Goal: Task Accomplishment & Management: Use online tool/utility

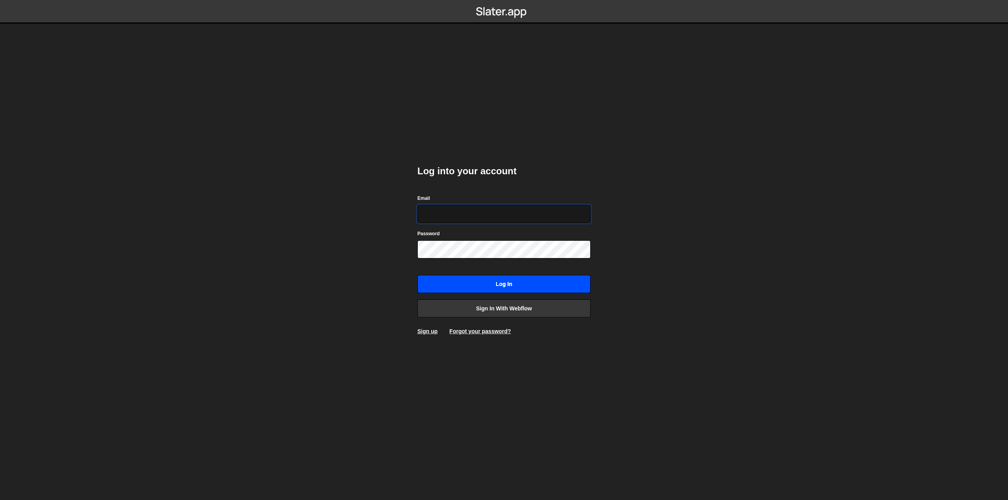
type input "[EMAIL_ADDRESS][PERSON_NAME][DOMAIN_NAME]"
click at [479, 279] on input "Log in" at bounding box center [503, 284] width 173 height 18
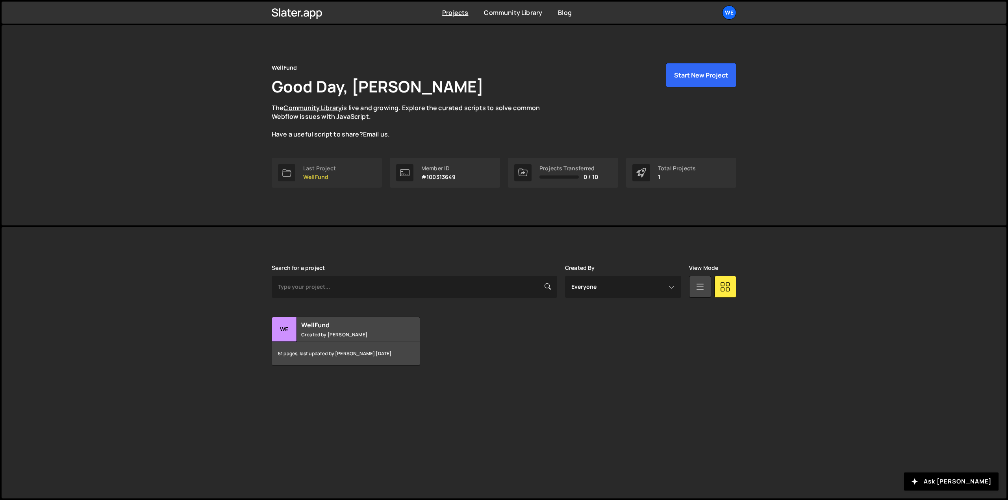
click at [340, 165] on link "Last Project WellFund" at bounding box center [327, 173] width 110 height 30
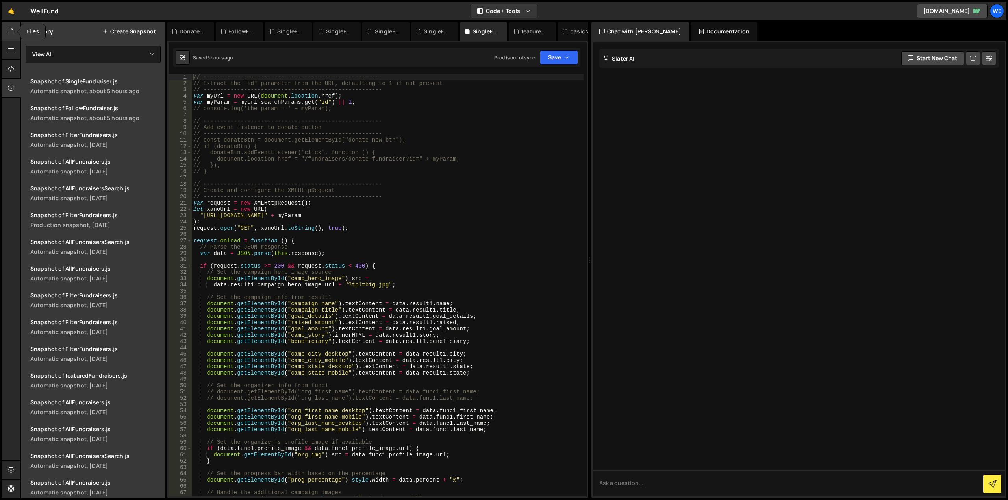
click at [9, 35] on icon at bounding box center [11, 31] width 6 height 9
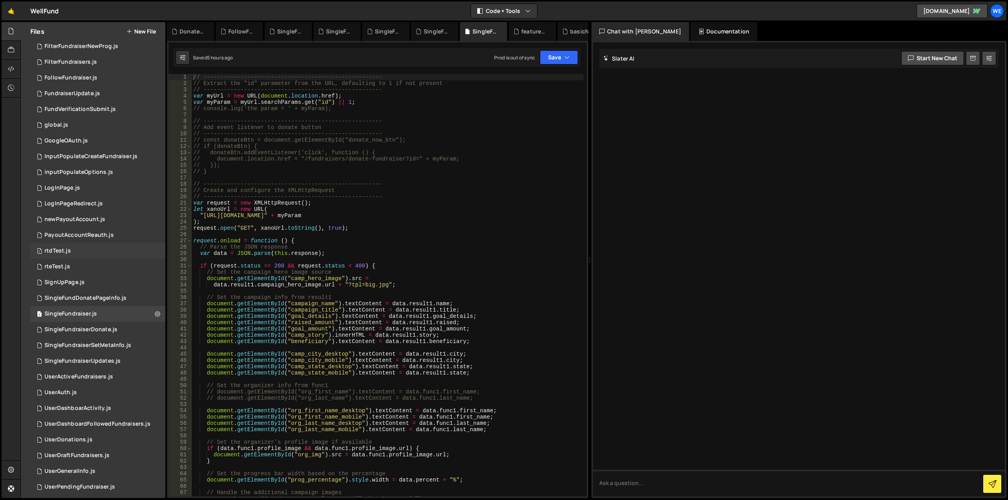
scroll to position [338, 0]
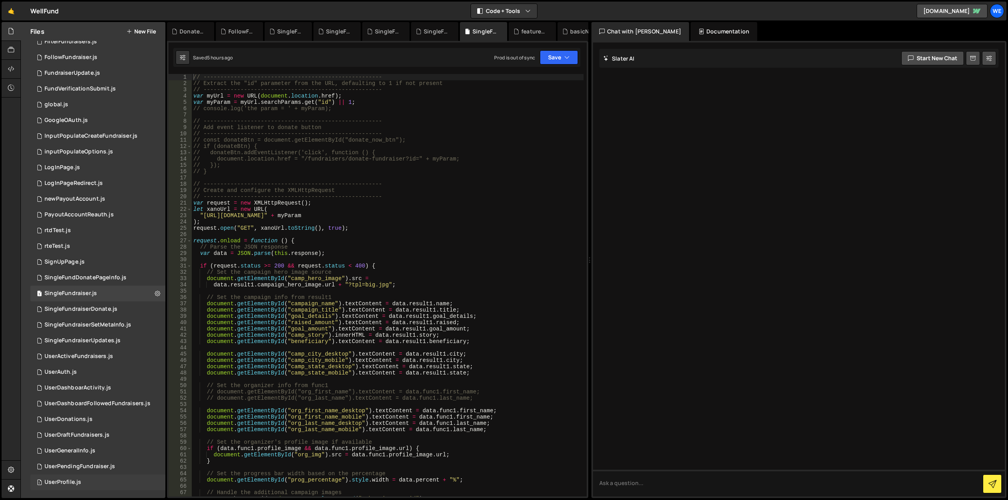
click at [100, 483] on div "1 UserProfile.js 0" at bounding box center [97, 483] width 135 height 16
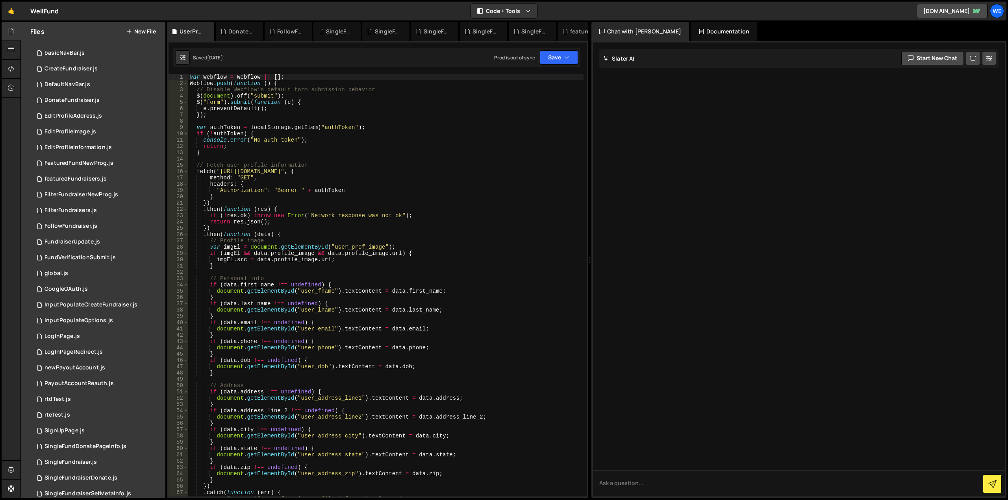
scroll to position [197, 0]
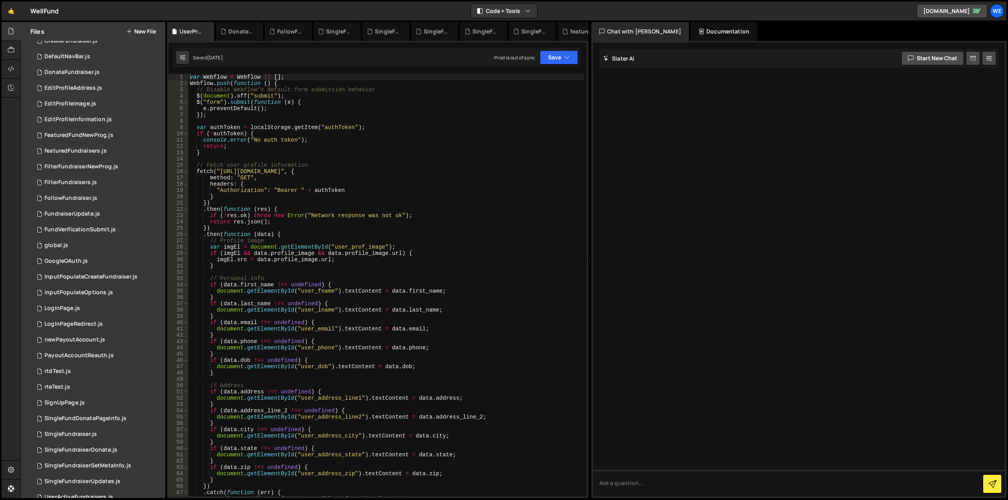
type textarea "// Profile image"
click at [507, 241] on div "var Webflow = Webflow || [ ] ; Webflow . push ( function ( ) { // Disable Webfl…" at bounding box center [385, 291] width 395 height 435
type input "form_submit_btn"
click at [209, 31] on icon at bounding box center [209, 32] width 6 height 8
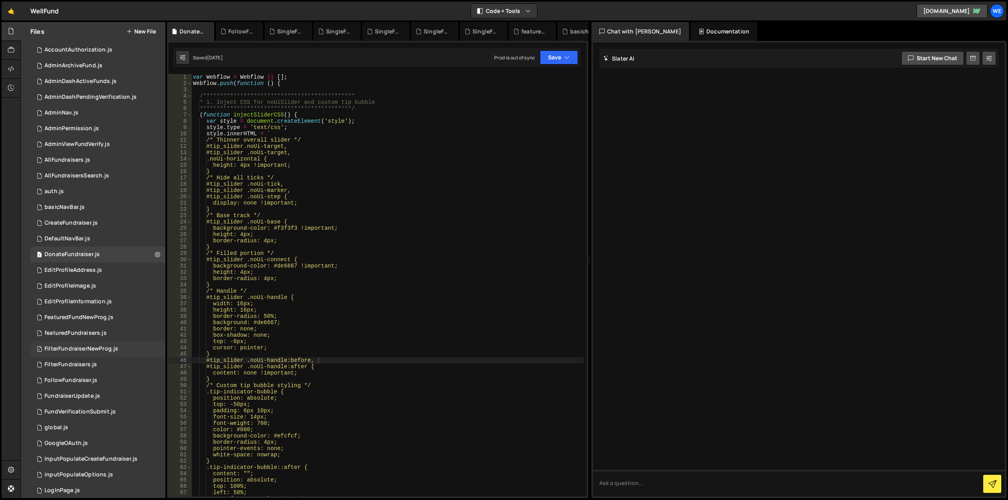
scroll to position [0, 0]
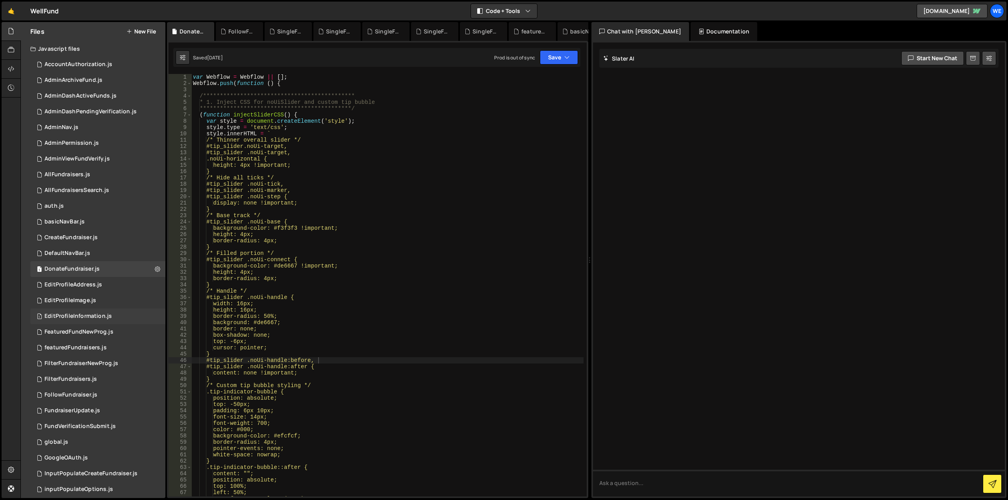
click at [76, 317] on div "EditProfileInformation.js" at bounding box center [77, 316] width 67 height 7
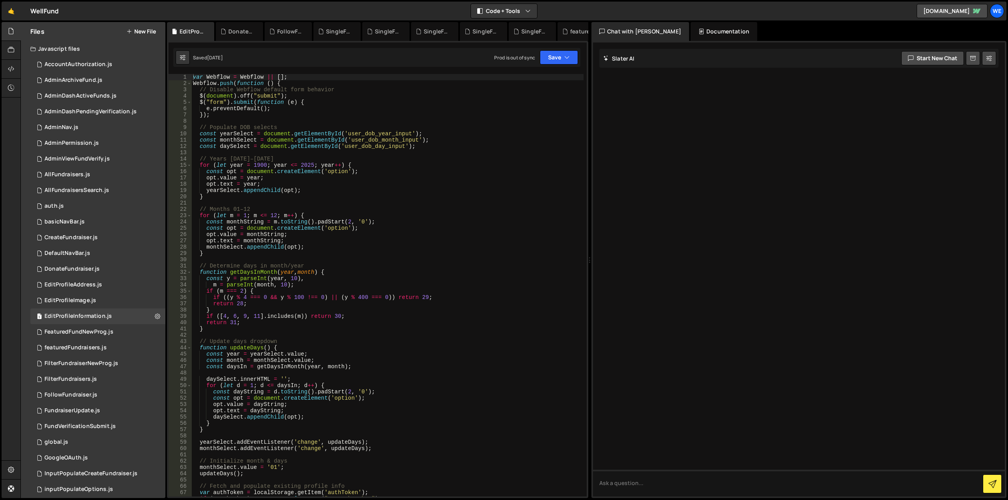
type textarea "opt.value = monthString;"
click at [445, 234] on div "var Webflow = Webflow || [ ] ; Webflow . push ( function ( ) { // Disable Webfl…" at bounding box center [387, 291] width 392 height 435
type input "form_submit_btn"
click at [577, 81] on span at bounding box center [578, 81] width 6 height 6
click at [74, 61] on div "AccountAuthorization.js" at bounding box center [78, 64] width 68 height 7
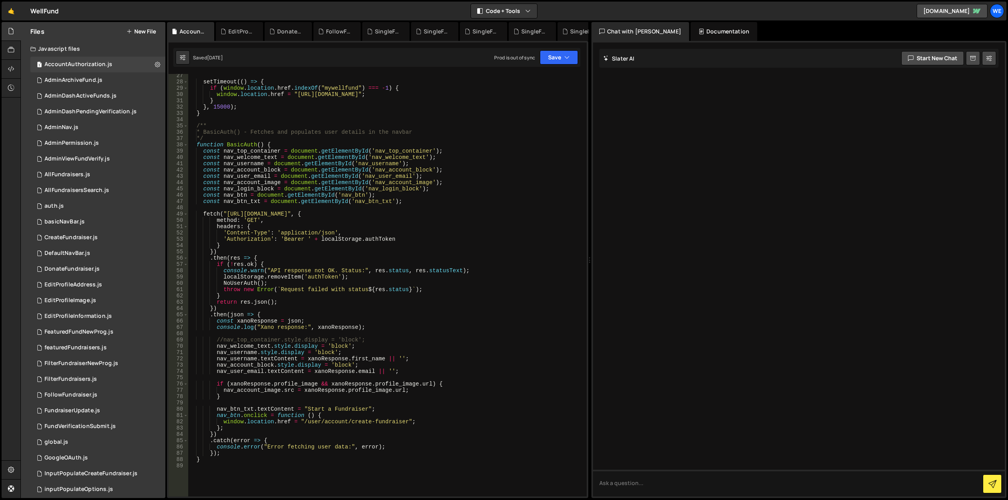
scroll to position [213, 0]
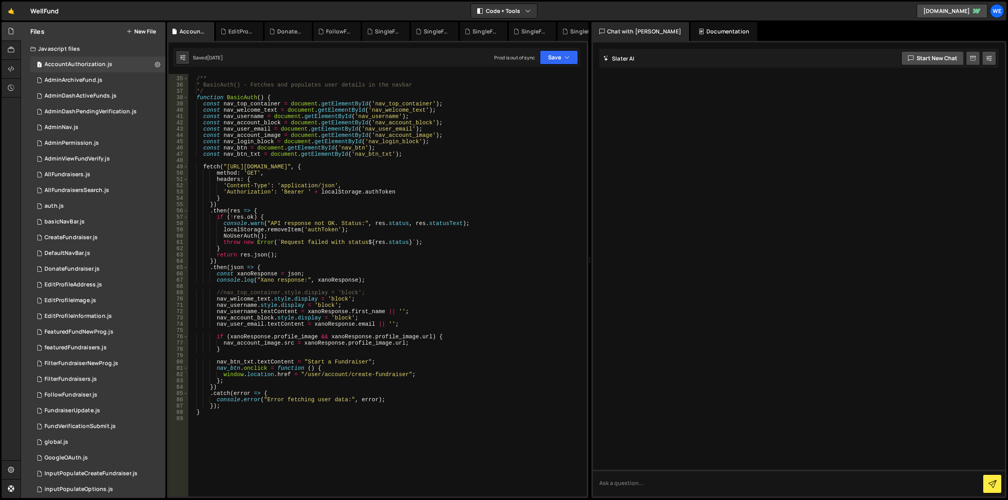
click at [242, 312] on div "/** * BasicAuth() - Fetches and populates user details in the navbar */ functio…" at bounding box center [385, 286] width 395 height 435
click at [243, 326] on div "/** * BasicAuth() - Fetches and populates user details in the navbar */ functio…" at bounding box center [385, 286] width 395 height 435
drag, startPoint x: 215, startPoint y: 311, endPoint x: 405, endPoint y: 310, distance: 189.4
click at [405, 310] on div "/** * BasicAuth() - Fetches and populates user details in the navbar */ functio…" at bounding box center [385, 286] width 395 height 435
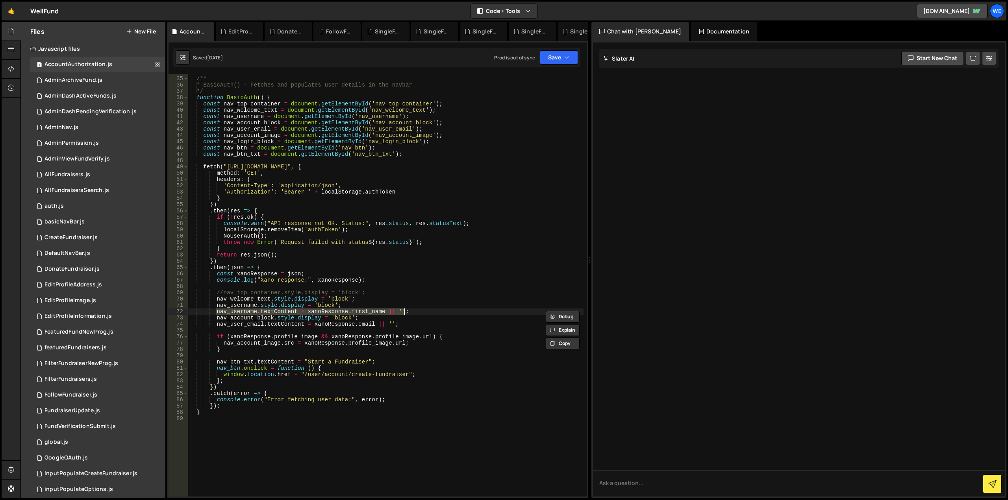
click at [354, 313] on div "/** * BasicAuth() - Fetches and populates user details in the navbar */ functio…" at bounding box center [385, 285] width 395 height 423
click at [354, 313] on div "/** * BasicAuth() - Fetches and populates user details in the navbar */ functio…" at bounding box center [385, 286] width 395 height 435
click at [362, 326] on div "/** * BasicAuth() - Fetches and populates user details in the navbar */ functio…" at bounding box center [385, 286] width 395 height 435
paste textarea "first_name"
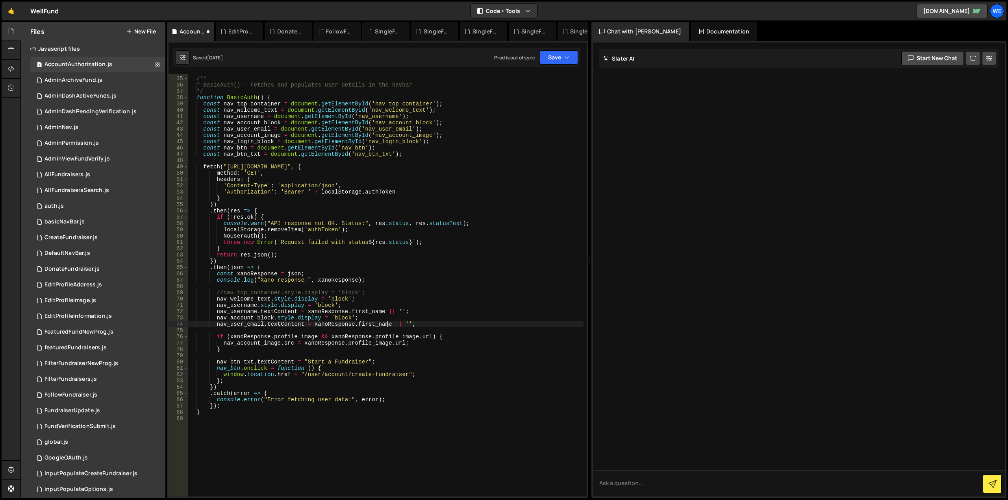
click at [415, 325] on div "/** * BasicAuth() - Fetches and populates user details in the navbar */ functio…" at bounding box center [385, 286] width 395 height 435
click at [439, 307] on div "/** * BasicAuth() - Fetches and populates user details in the navbar */ functio…" at bounding box center [385, 286] width 395 height 435
click at [561, 62] on button "Save" at bounding box center [559, 57] width 38 height 14
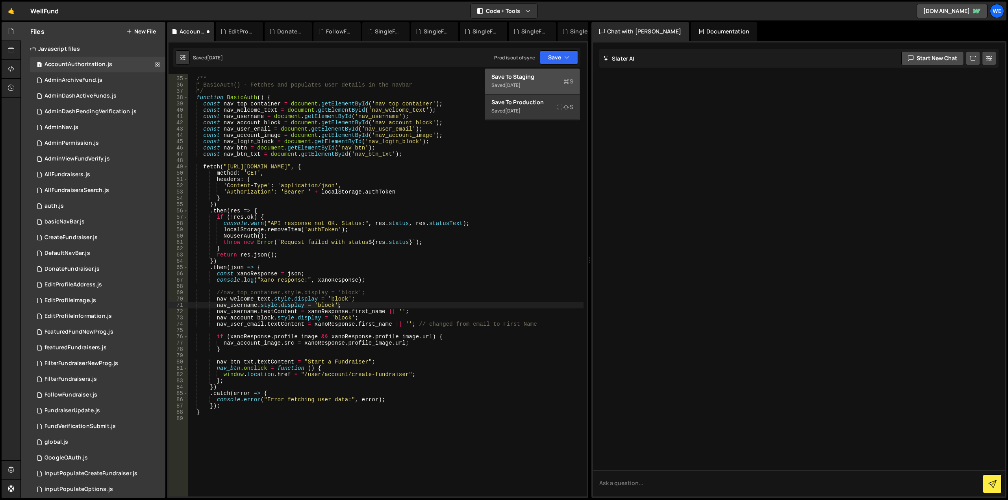
click at [552, 77] on div "Save to Staging S" at bounding box center [532, 77] width 82 height 8
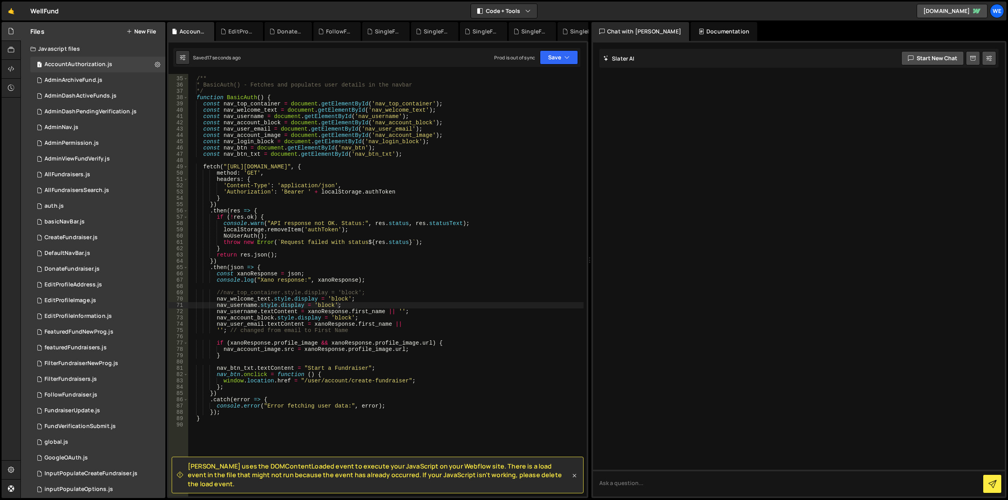
click at [575, 480] on icon at bounding box center [574, 476] width 8 height 8
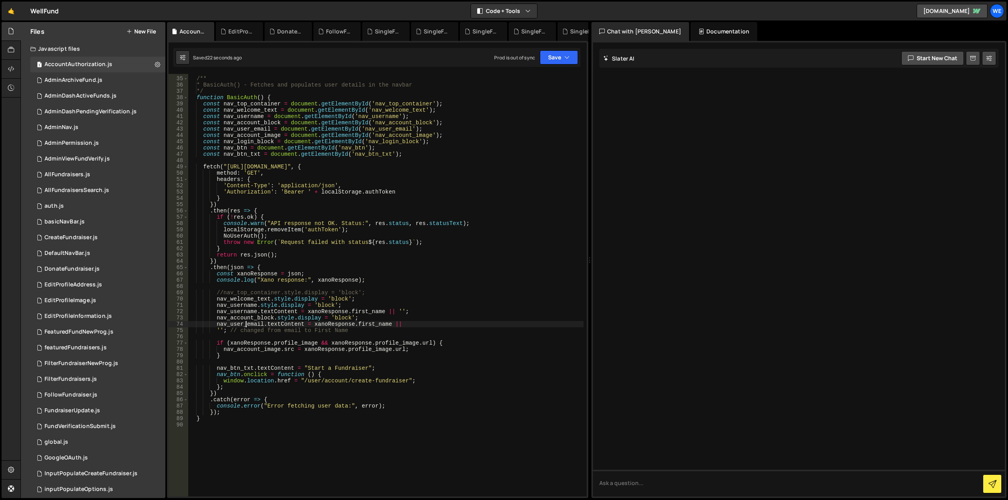
click at [245, 325] on div "/** * BasicAuth() - Fetches and populates user details in the navbar */ functio…" at bounding box center [385, 286] width 395 height 435
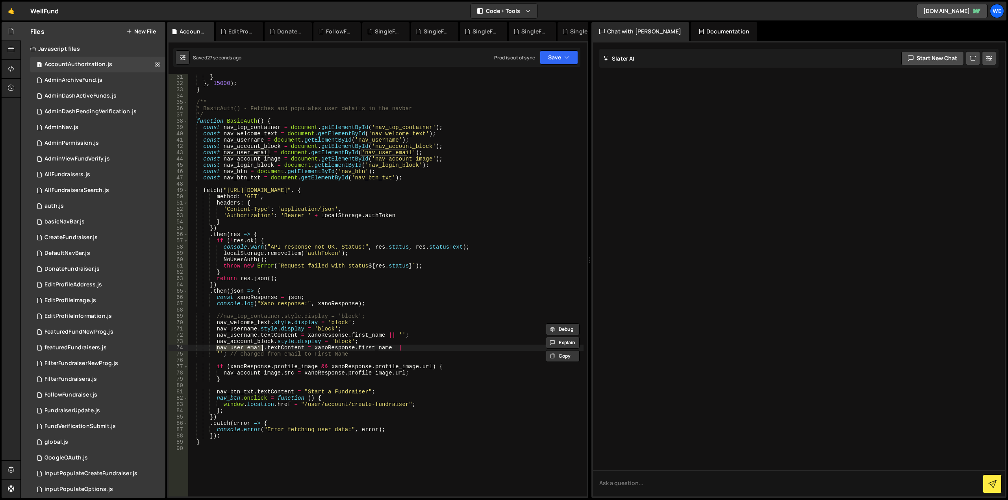
scroll to position [142, 0]
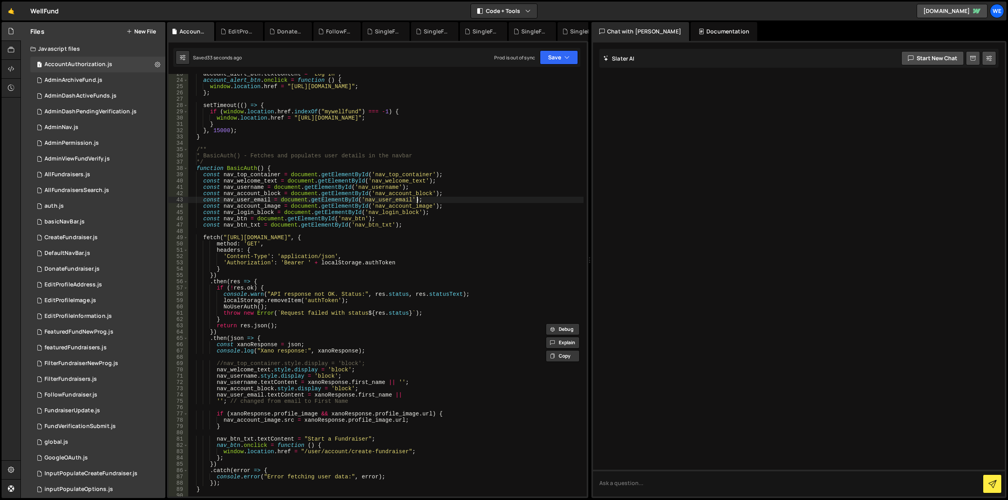
click at [422, 200] on div "account_alert_btn . textContent = "Log In" ; account_alert_btn . onclick = func…" at bounding box center [385, 288] width 395 height 435
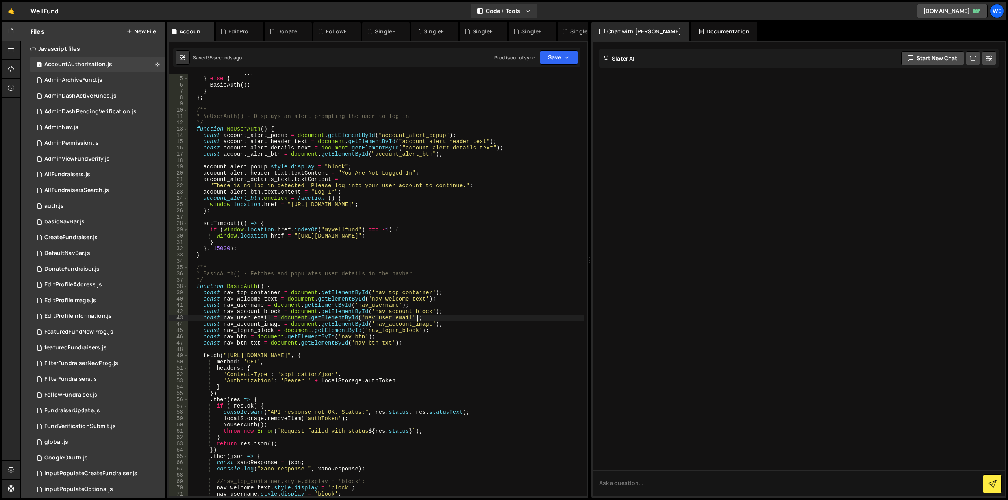
scroll to position [24, 0]
click at [251, 305] on div "NoUserAuth ( ) ; } else { BasicAuth ( ) ; } } ; /** * NoUserAuth() - Displays a…" at bounding box center [385, 286] width 395 height 435
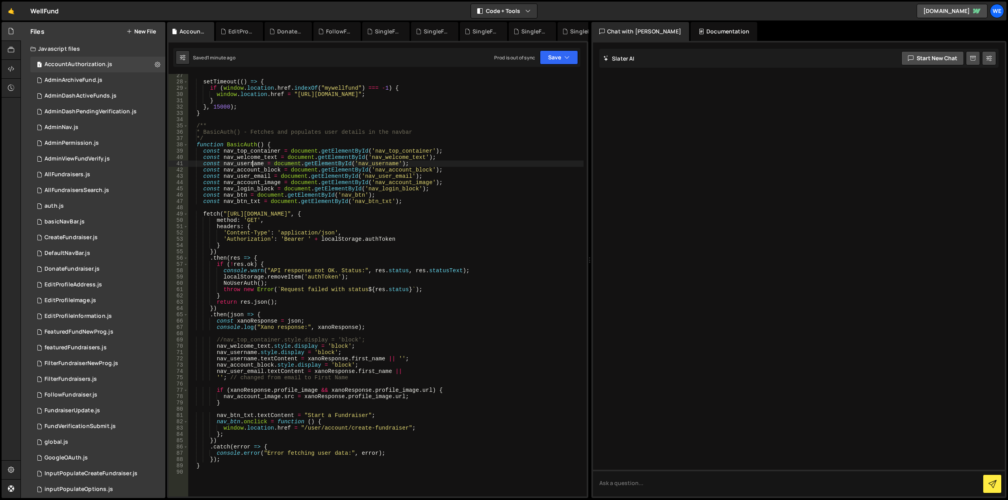
scroll to position [118, 0]
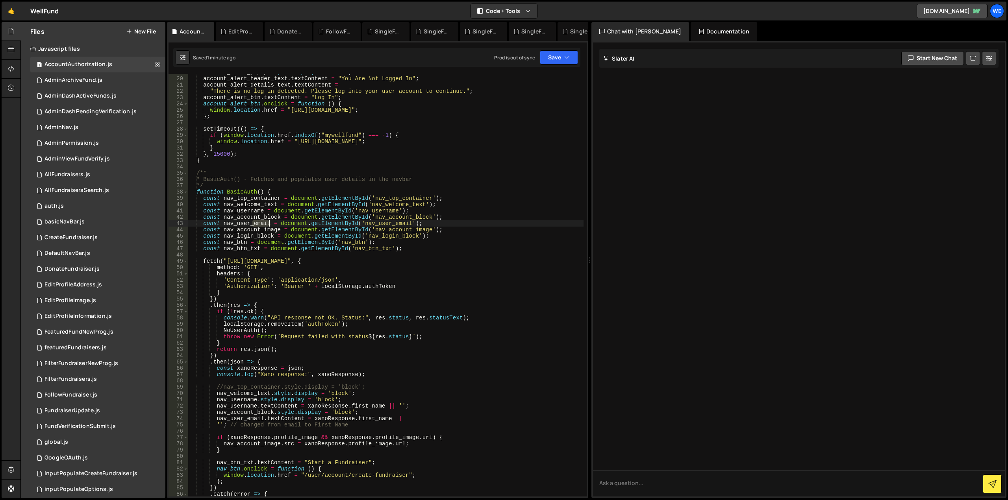
drag, startPoint x: 253, startPoint y: 223, endPoint x: 268, endPoint y: 225, distance: 15.1
click at [268, 225] on div "account_alert_popup . style . display = "block" ; account_alert_header_text . t…" at bounding box center [385, 286] width 395 height 435
click at [414, 224] on div "account_alert_popup . style . display = "block" ; account_alert_header_text . t…" at bounding box center [385, 286] width 395 height 435
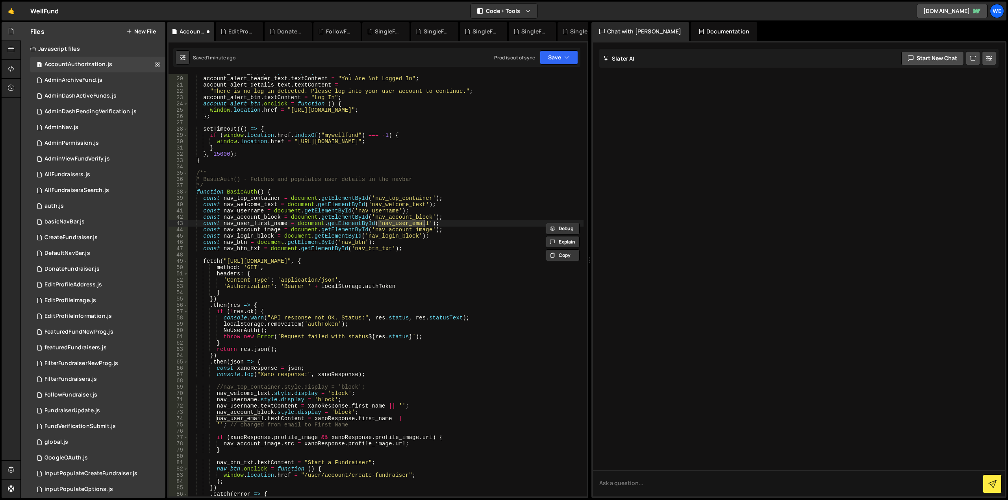
paste textarea "first_name"
click at [267, 224] on div "account_alert_popup . style . display = "block" ; account_alert_header_text . t…" at bounding box center [385, 286] width 395 height 435
click at [267, 223] on div "account_alert_popup . style . display = "block" ; account_alert_header_text . t…" at bounding box center [385, 286] width 395 height 435
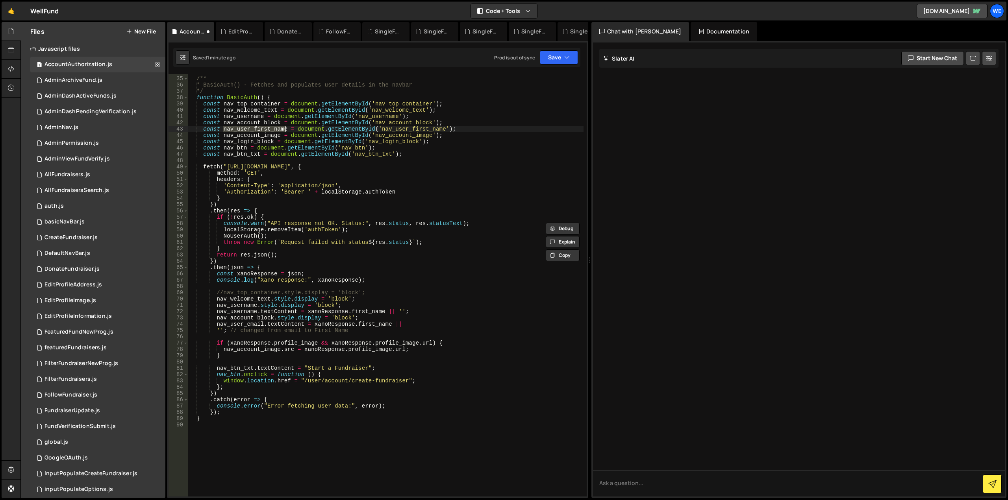
scroll to position [213, 0]
click at [241, 325] on div "/** * BasicAuth() - Fetches and populates user details in the navbar */ functio…" at bounding box center [385, 286] width 395 height 435
paste textarea "first_name"
drag, startPoint x: 353, startPoint y: 330, endPoint x: 312, endPoint y: 330, distance: 41.3
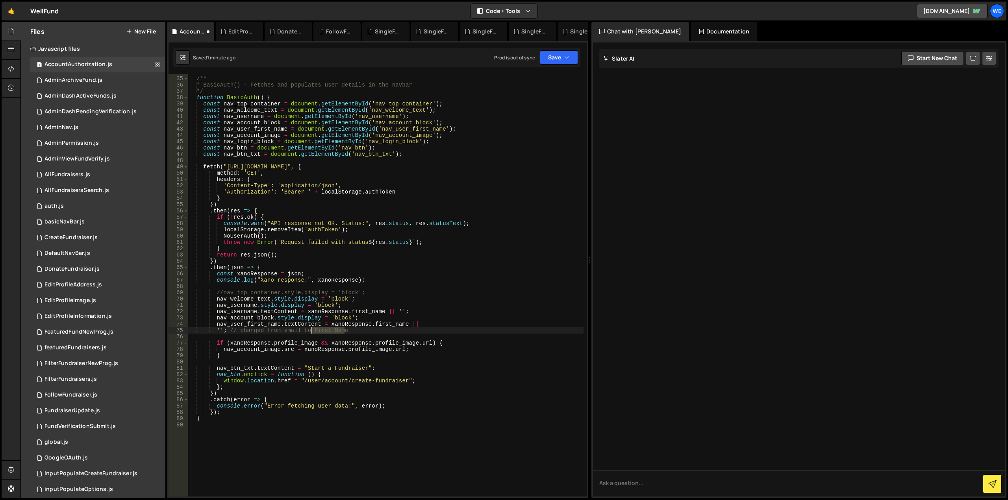
click at [312, 330] on div "/** * BasicAuth() - Fetches and populates user details in the navbar */ functio…" at bounding box center [385, 286] width 395 height 435
type textarea "''; // changed from email to First Name"
click at [361, 330] on div "/** * BasicAuth() - Fetches and populates user details in the navbar */ functio…" at bounding box center [385, 285] width 395 height 423
click at [570, 58] on button "Save" at bounding box center [559, 57] width 38 height 14
click at [544, 78] on div "Save to Staging S" at bounding box center [532, 77] width 82 height 8
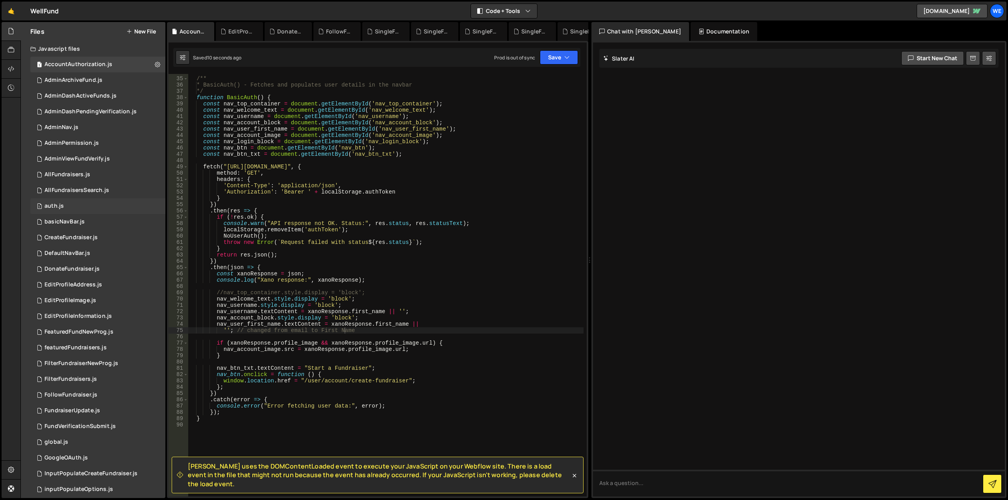
click at [96, 204] on div "1 auth.js 0" at bounding box center [97, 206] width 135 height 16
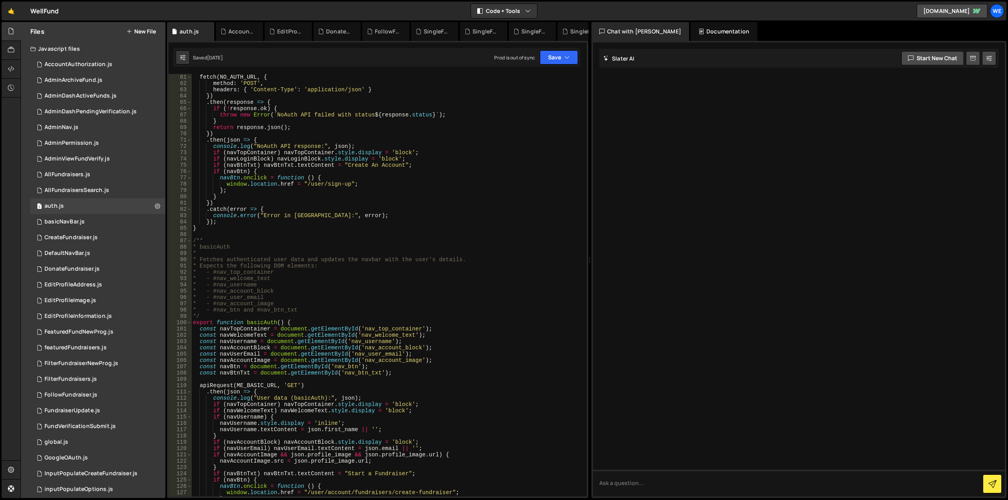
scroll to position [402, 0]
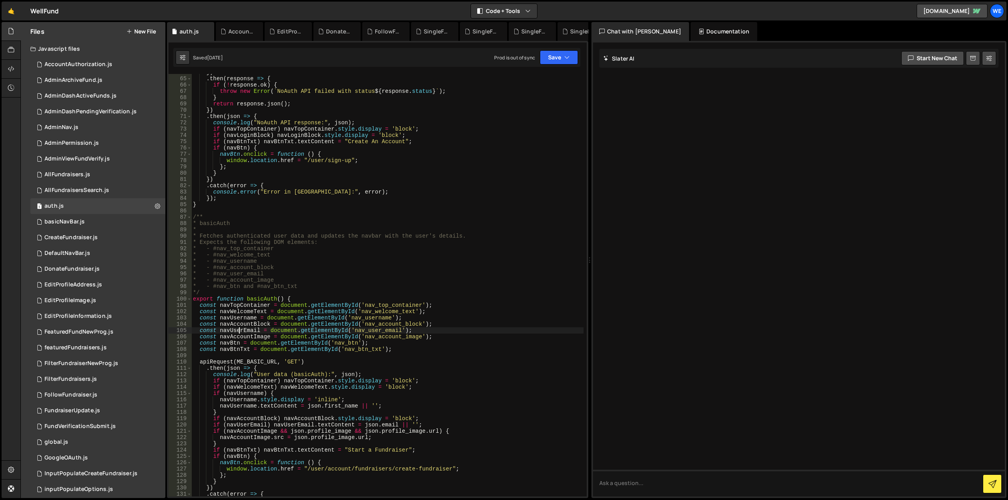
click at [239, 333] on div "}) . then ( response => { if ( ! response . ok ) { throw new Error ( ` NoAuth A…" at bounding box center [387, 286] width 392 height 435
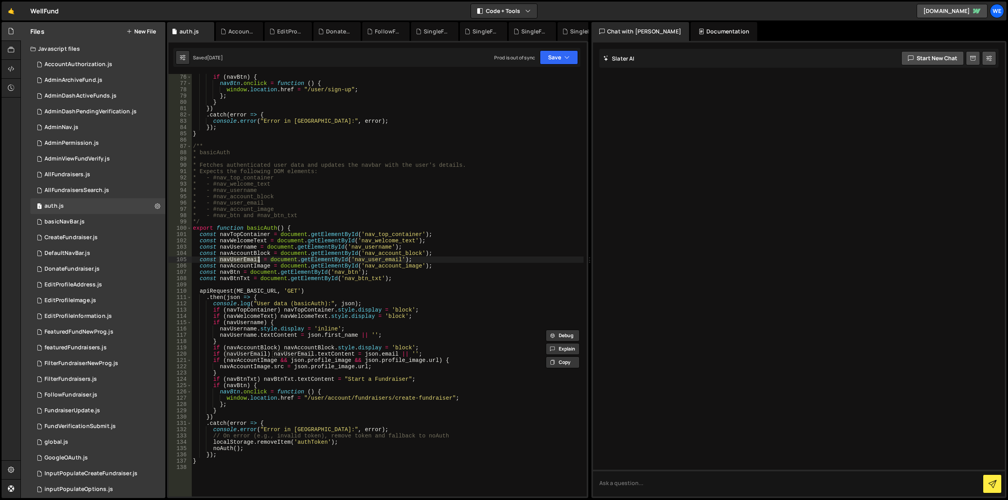
scroll to position [496, 0]
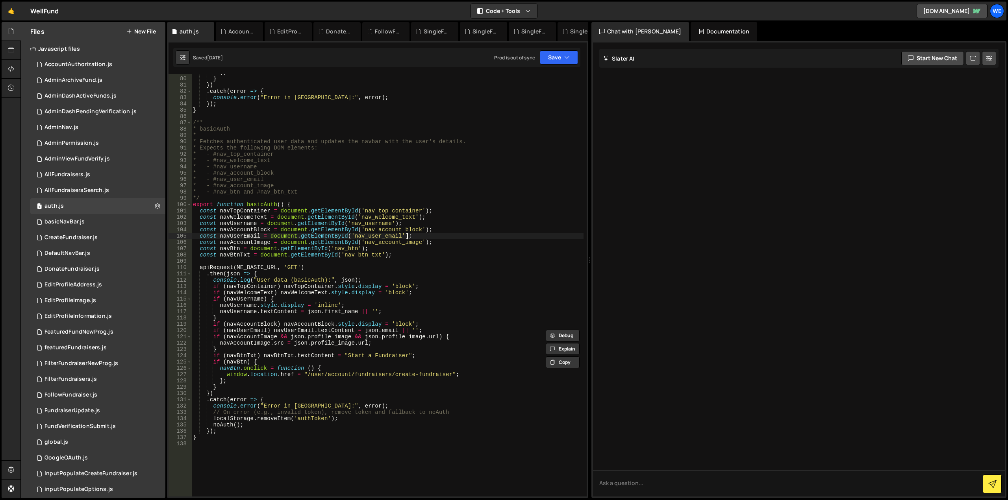
click at [414, 237] on div "} ; } }) . catch ( error => { console . error ( "Error in noAuth:" , error ) ; …" at bounding box center [387, 286] width 392 height 435
paste textarea "nav_user_first_name"
drag, startPoint x: 406, startPoint y: 237, endPoint x: 199, endPoint y: 237, distance: 207.1
click at [199, 237] on div "} ; } }) . catch ( error => { console . error ( "Error in noAuth:" , error ) ; …" at bounding box center [387, 286] width 392 height 435
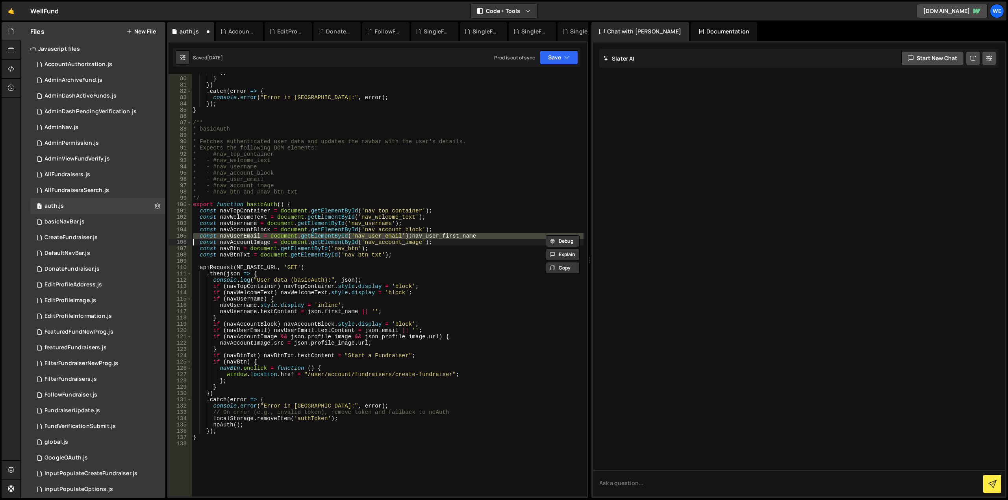
click at [480, 236] on div "} ; } }) . catch ( error => { console . error ( "Error in noAuth:" , error ) ; …" at bounding box center [387, 285] width 392 height 423
type textarea "const navUserEmail = document.getElementById('nav_user_email');nav_user_first_n…"
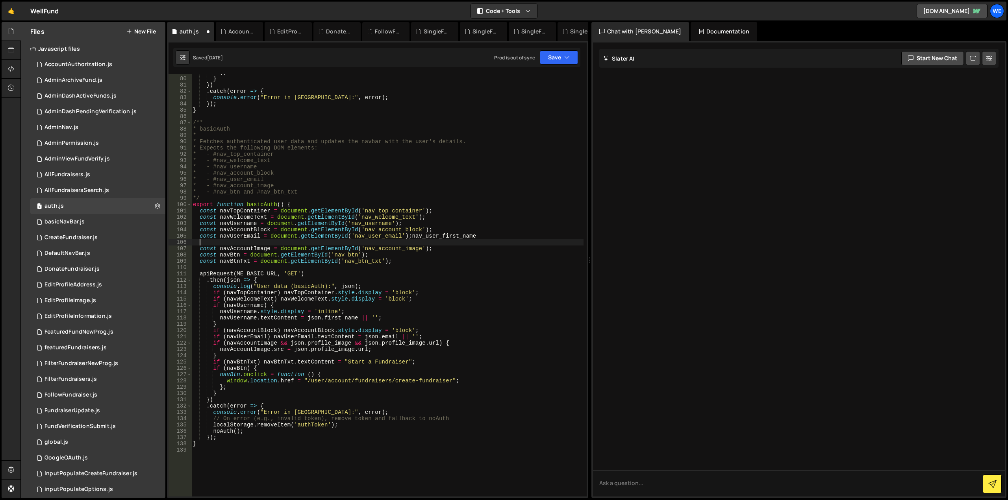
paste textarea
click at [457, 243] on div "} ; } }) . catch ( error => { console . error ( "Error in noAuth:" , error ) ; …" at bounding box center [387, 286] width 392 height 435
click at [456, 243] on div "} ; } }) . catch ( error => { console . error ( "Error in noAuth:" , error ) ; …" at bounding box center [387, 286] width 392 height 435
click at [451, 235] on div "} ; } }) . catch ( error => { console . error ( "Error in noAuth:" , error ) ; …" at bounding box center [387, 286] width 392 height 435
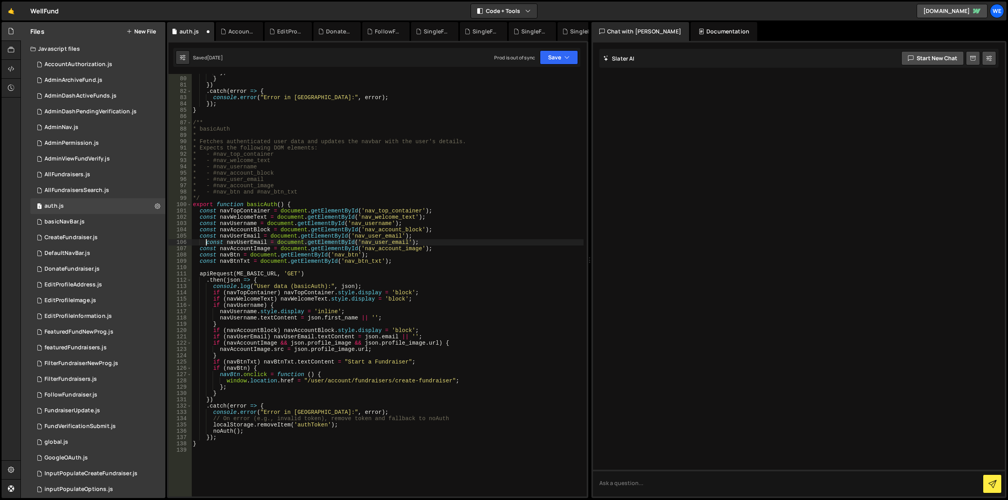
click at [205, 243] on div "} ; } }) . catch ( error => { console . error ( "Error in noAuth:" , error ) ; …" at bounding box center [387, 286] width 392 height 435
click at [376, 240] on div "} ; } }) . catch ( error => { console . error ( "Error in noAuth:" , error ) ; …" at bounding box center [387, 286] width 392 height 435
paste textarea "first_name"
drag, startPoint x: 257, startPoint y: 242, endPoint x: 243, endPoint y: 243, distance: 14.6
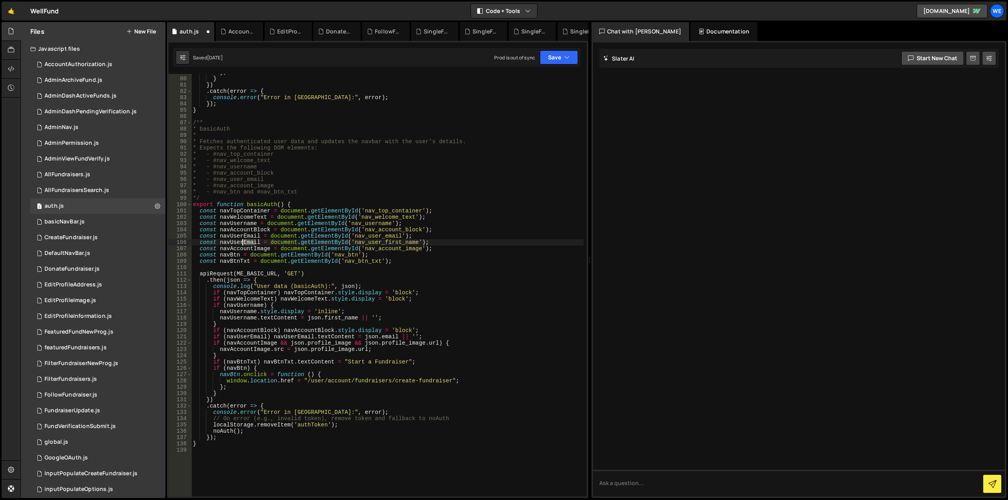
click at [243, 243] on div "} ; } }) . catch ( error => { console . error ( "Error in noAuth:" , error ) ; …" at bounding box center [387, 286] width 392 height 435
click at [258, 242] on div "} ; } }) . catch ( error => { console . error ( "Error in noAuth:" , error ) ; …" at bounding box center [387, 286] width 392 height 435
drag, startPoint x: 258, startPoint y: 243, endPoint x: 243, endPoint y: 243, distance: 15.0
click at [243, 243] on div "} ; } }) . catch ( error => { console . error ( "Error in noAuth:" , error ) ; …" at bounding box center [387, 286] width 392 height 435
click at [243, 243] on div "} ; } }) . catch ( error => { console . error ( "Error in noAuth:" , error ) ; …" at bounding box center [387, 285] width 392 height 423
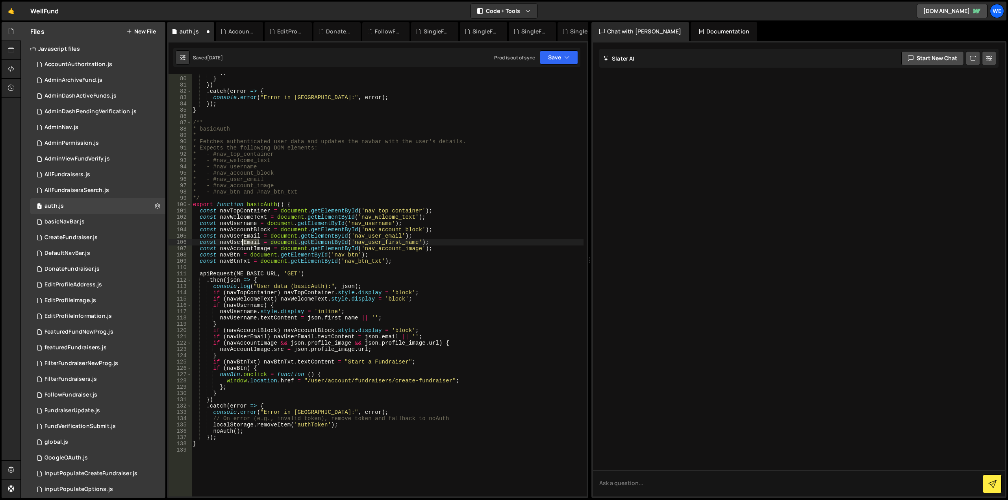
drag, startPoint x: 258, startPoint y: 242, endPoint x: 243, endPoint y: 242, distance: 15.8
click at [243, 242] on div "} ; } }) . catch ( error => { console . error ( "Error in noAuth:" , error ) ; …" at bounding box center [387, 286] width 392 height 435
click at [473, 244] on div "} ; } }) . catch ( error => { console . error ( "Error in noAuth:" , error ) ; …" at bounding box center [387, 286] width 392 height 435
click at [247, 243] on div "} ; } }) . catch ( error => { console . error ( "Error in noAuth:" , error ) ; …" at bounding box center [387, 286] width 392 height 435
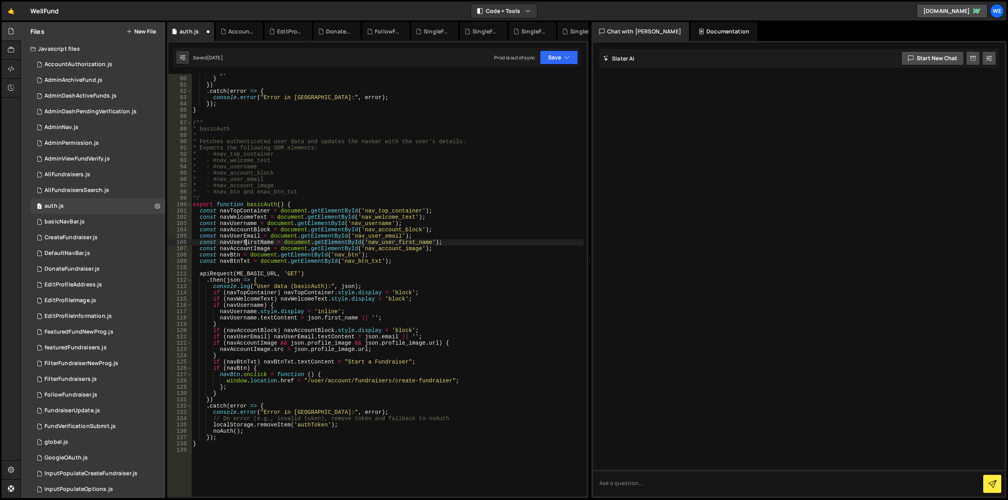
click at [247, 243] on div "} ; } }) . catch ( error => { console . error ( "Error in noAuth:" , error ) ; …" at bounding box center [387, 286] width 392 height 435
click at [245, 236] on div "} ; } }) . catch ( error => { console . error ( "Error in noAuth:" , error ) ; …" at bounding box center [387, 286] width 392 height 435
click at [422, 338] on div "} ; } }) . catch ( error => { console . error ( "Error in noAuth:" , error ) ; …" at bounding box center [387, 286] width 392 height 435
paste textarea "navUserFirstName"
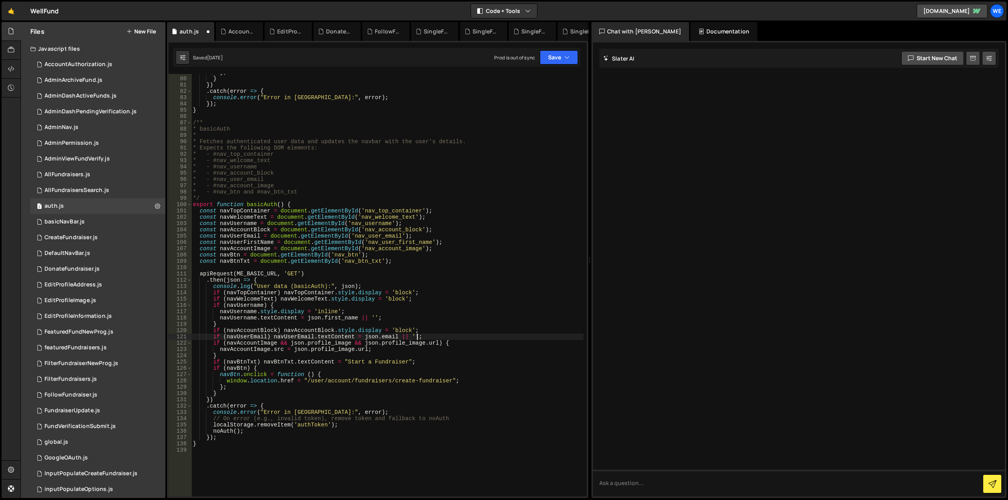
type textarea "if (navUserEmail) navUserEmail.textContent = [DOMAIN_NAME] || '';navUserFirstNa…"
drag, startPoint x: 416, startPoint y: 336, endPoint x: 213, endPoint y: 336, distance: 202.4
click at [213, 336] on div "} ; } }) . catch ( error => { console . error ( "Error in noAuth:" , error ) ; …" at bounding box center [387, 286] width 392 height 435
click at [490, 337] on div "} ; } }) . catch ( error => { console . error ( "Error in noAuth:" , error ) ; …" at bounding box center [387, 286] width 392 height 435
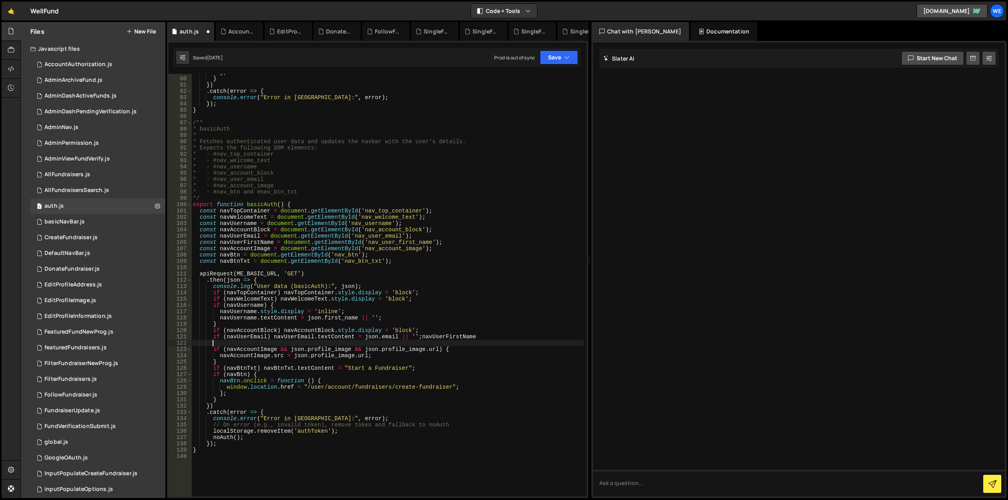
scroll to position [0, 1]
paste textarea "if (navUserEmail) navUserEmail.textContent = [DOMAIN_NAME] || '';"
click at [433, 337] on div "} ; } }) . catch ( error => { console . error ( "Error in noAuth:" , error ) ; …" at bounding box center [387, 286] width 392 height 435
click at [251, 344] on div "} ; } }) . catch ( error => { console . error ( "Error in noAuth:" , error ) ; …" at bounding box center [387, 286] width 392 height 435
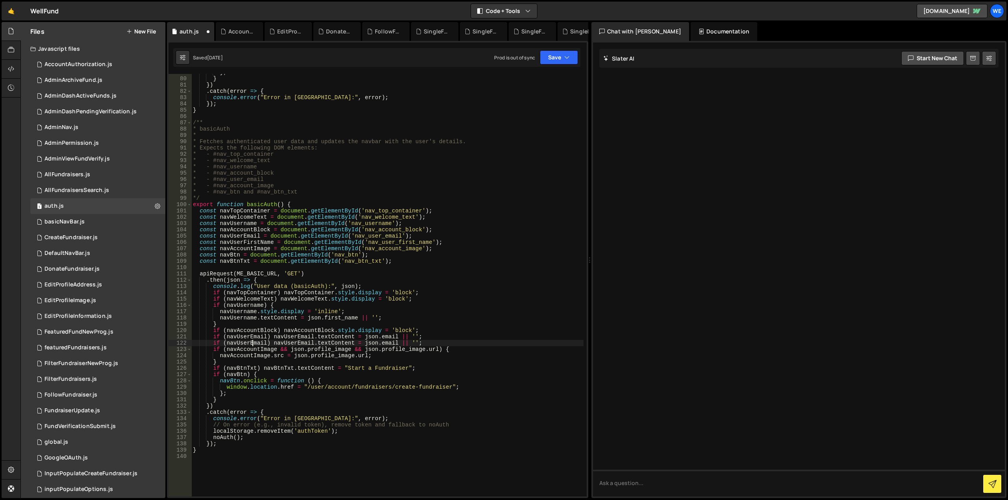
click at [251, 344] on div "} ; } }) . catch ( error => { console . error ( "Error in noAuth:" , error ) ; …" at bounding box center [387, 286] width 392 height 435
paste textarea "FirstName"
click at [308, 344] on div "} ; } }) . catch ( error => { console . error ( "Error in noAuth:" , error ) ; …" at bounding box center [387, 286] width 392 height 435
paste textarea "FirstName"
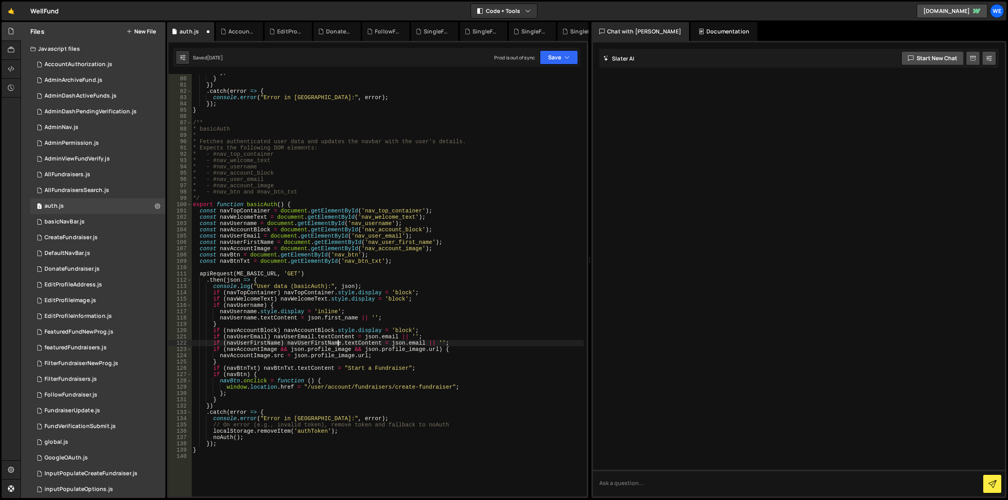
click at [410, 344] on div "} ; } }) . catch ( error => { console . error ( "Error in noAuth:" , error ) ; …" at bounding box center [387, 286] width 392 height 435
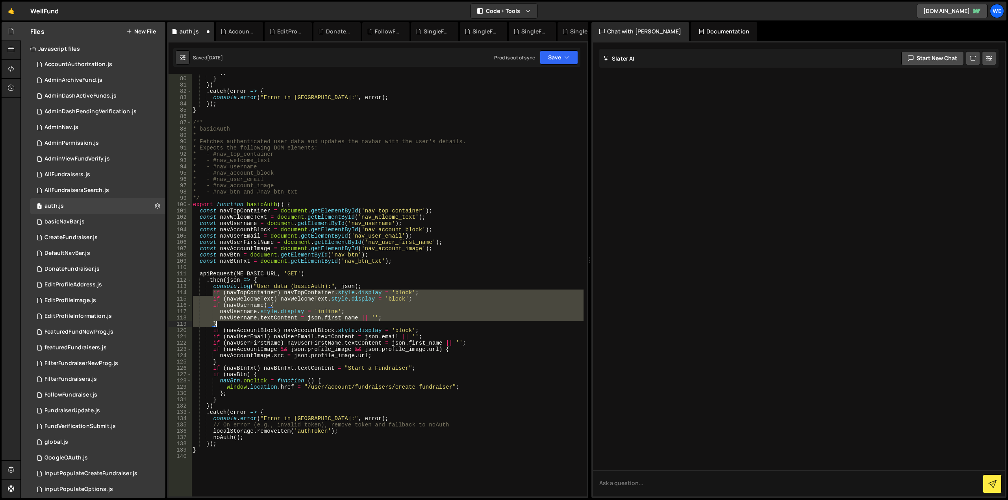
drag, startPoint x: 211, startPoint y: 293, endPoint x: 433, endPoint y: 324, distance: 223.8
click at [433, 324] on div "} ; } }) . catch ( error => { console . error ( "Error in noAuth:" , error ) ; …" at bounding box center [387, 286] width 392 height 435
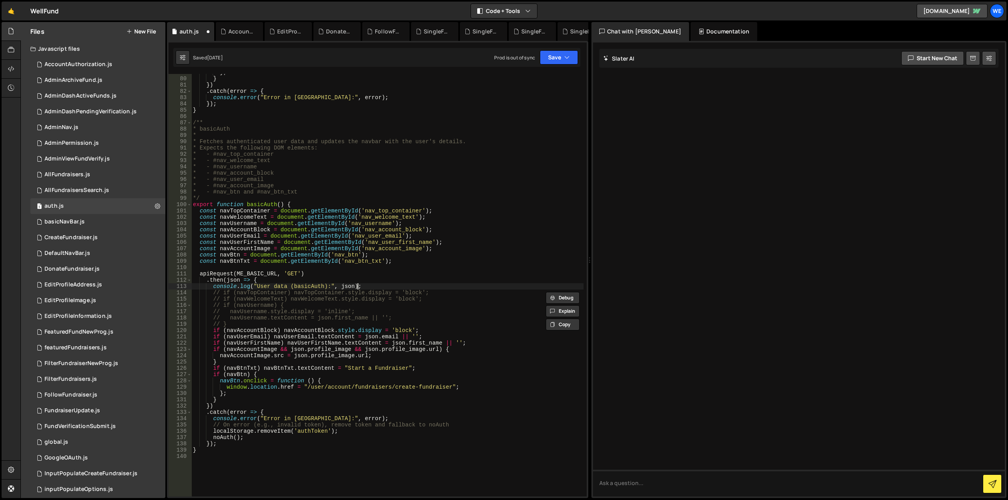
click at [445, 285] on div "} ; } }) . catch ( error => { console . error ( "Error in noAuth:" , error ) ; …" at bounding box center [387, 286] width 392 height 435
type textarea "console.log("User data (basicAuth):", json);"
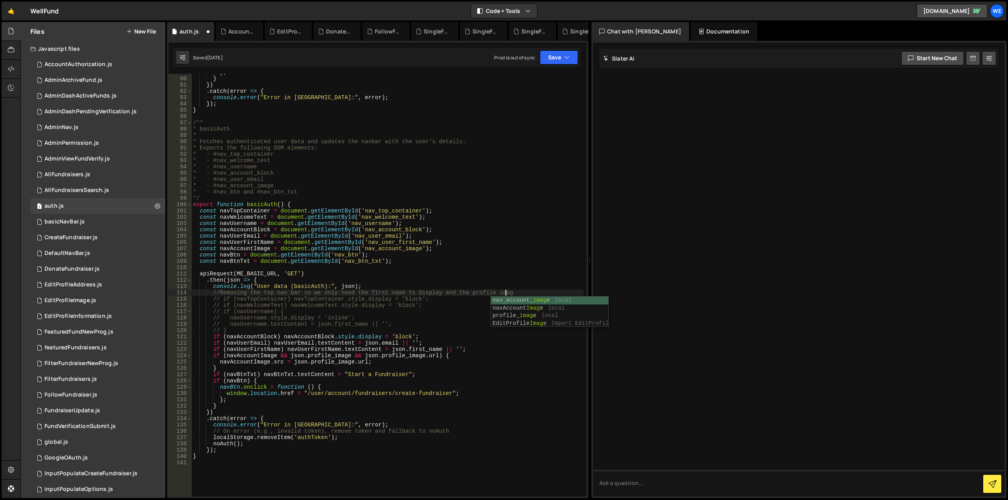
scroll to position [0, 22]
click at [416, 338] on div "} ; } }) . catch ( error => { console . error ( "Error in noAuth:" , error ) ; …" at bounding box center [387, 286] width 392 height 435
click at [444, 337] on div "} ; } }) . catch ( error => { console . error ( "Error in noAuth:" , error ) ; …" at bounding box center [387, 286] width 392 height 435
click at [426, 343] on div "} ; } }) . catch ( error => { console . error ( "Error in noAuth:" , error ) ; …" at bounding box center [387, 286] width 392 height 435
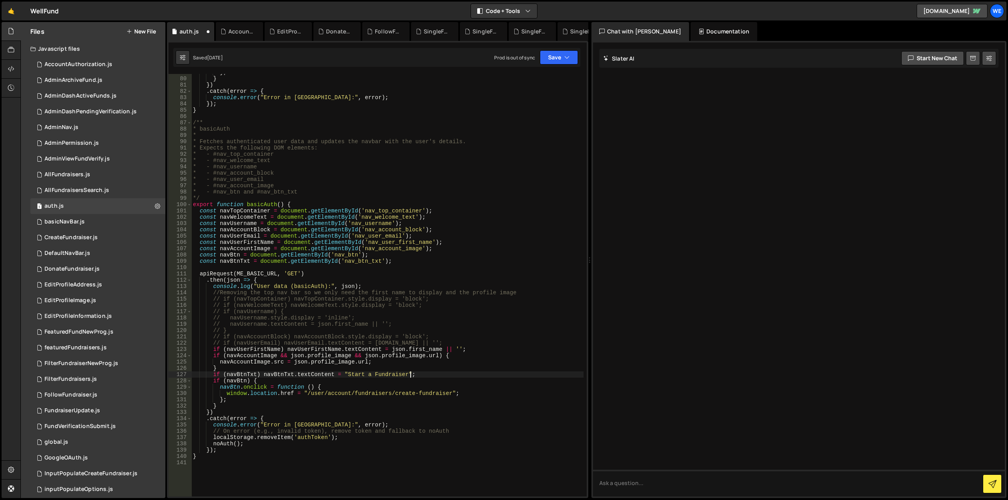
click at [427, 376] on div "} ; } }) . catch ( error => { console . error ( "Error in noAuth:" , error ) ; …" at bounding box center [387, 286] width 392 height 435
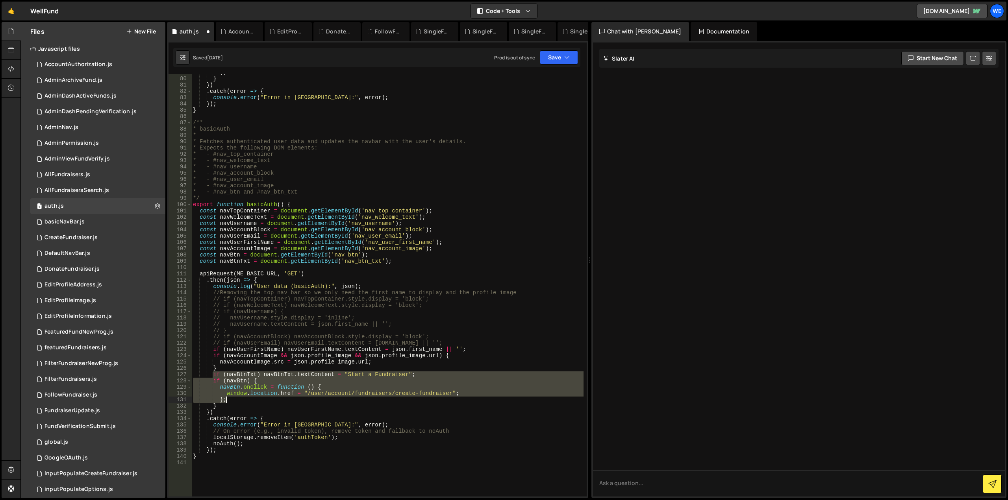
drag, startPoint x: 213, startPoint y: 374, endPoint x: 245, endPoint y: 398, distance: 40.6
click at [245, 398] on div "} ; } }) . catch ( error => { console . error ( "Error in noAuth:" , error ) ; …" at bounding box center [387, 286] width 392 height 435
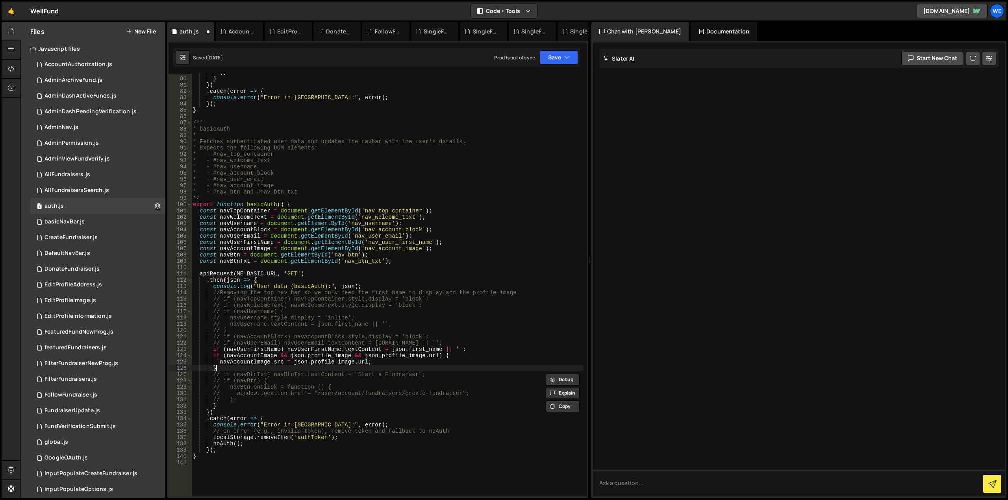
click at [233, 370] on div "} ; } }) . catch ( error => { console . error ( "Error in noAuth:" , error ) ; …" at bounding box center [387, 286] width 392 height 435
type textarea "}"
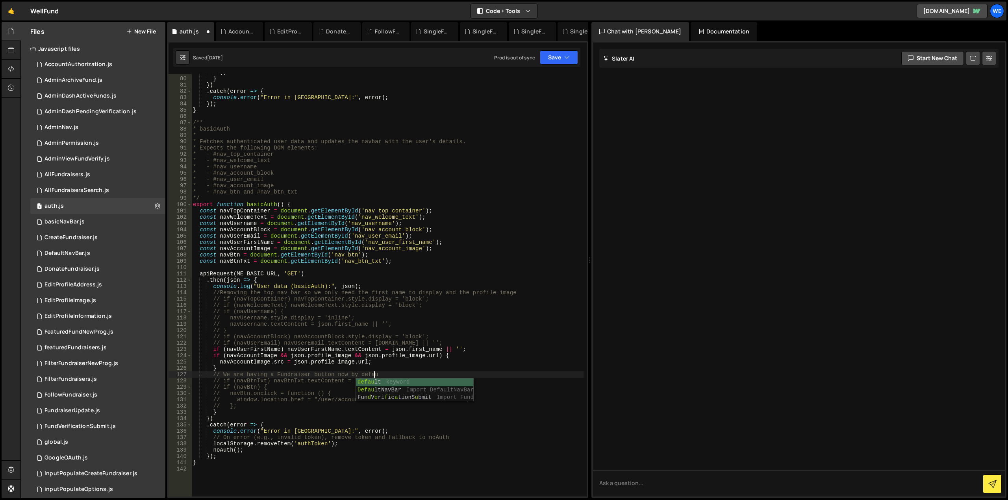
scroll to position [0, 13]
click at [291, 411] on div "} ; } }) . catch ( error => { console . error ( "Error in noAuth:" , error ) ; …" at bounding box center [387, 286] width 392 height 435
type textarea "}"
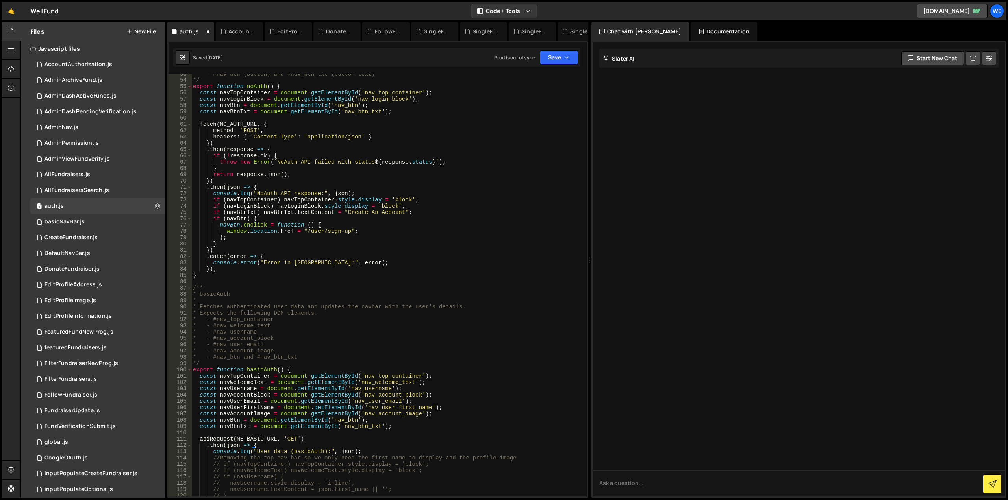
scroll to position [283, 0]
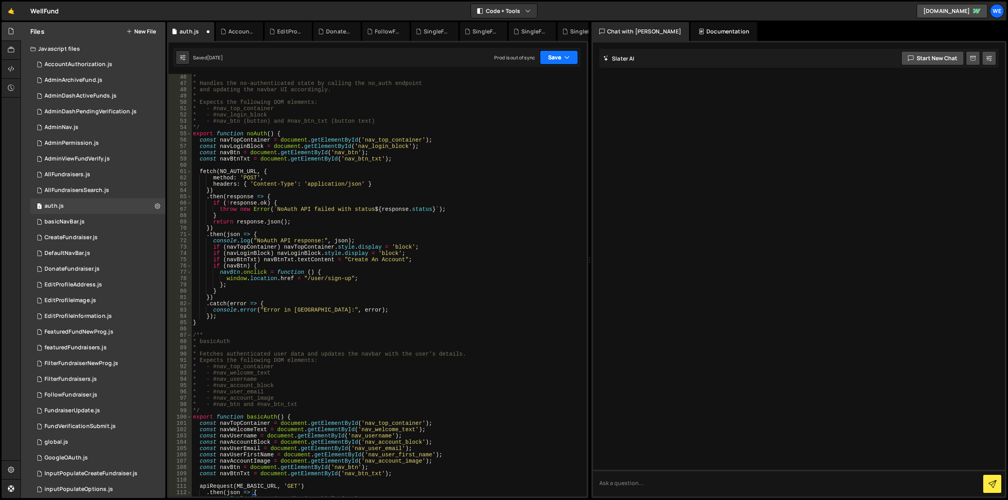
click at [566, 55] on icon "button" at bounding box center [567, 58] width 6 height 8
click at [543, 77] on div "Save to Staging S" at bounding box center [532, 77] width 82 height 8
